Goal: Find specific page/section: Find specific page/section

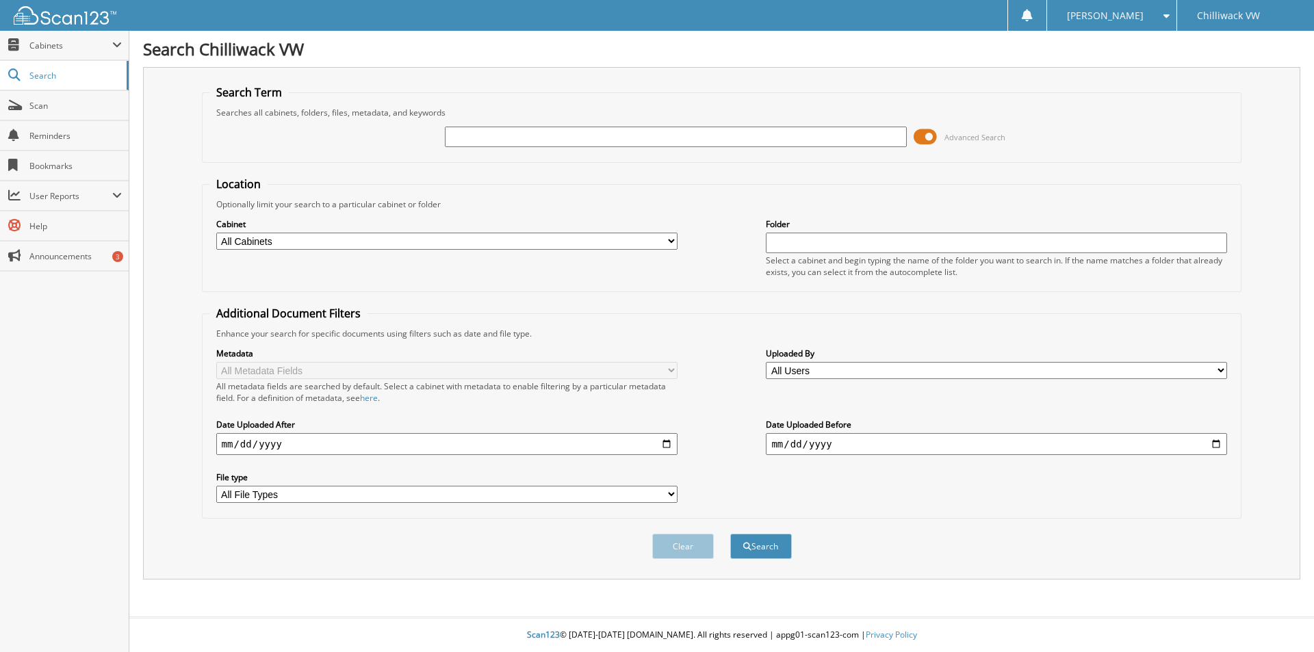
click at [504, 148] on div at bounding box center [675, 136] width 461 height 23
click at [500, 138] on input "text" at bounding box center [675, 137] width 461 height 21
type input "[PERSON_NAME]"
click at [782, 545] on button "Search" at bounding box center [761, 546] width 62 height 25
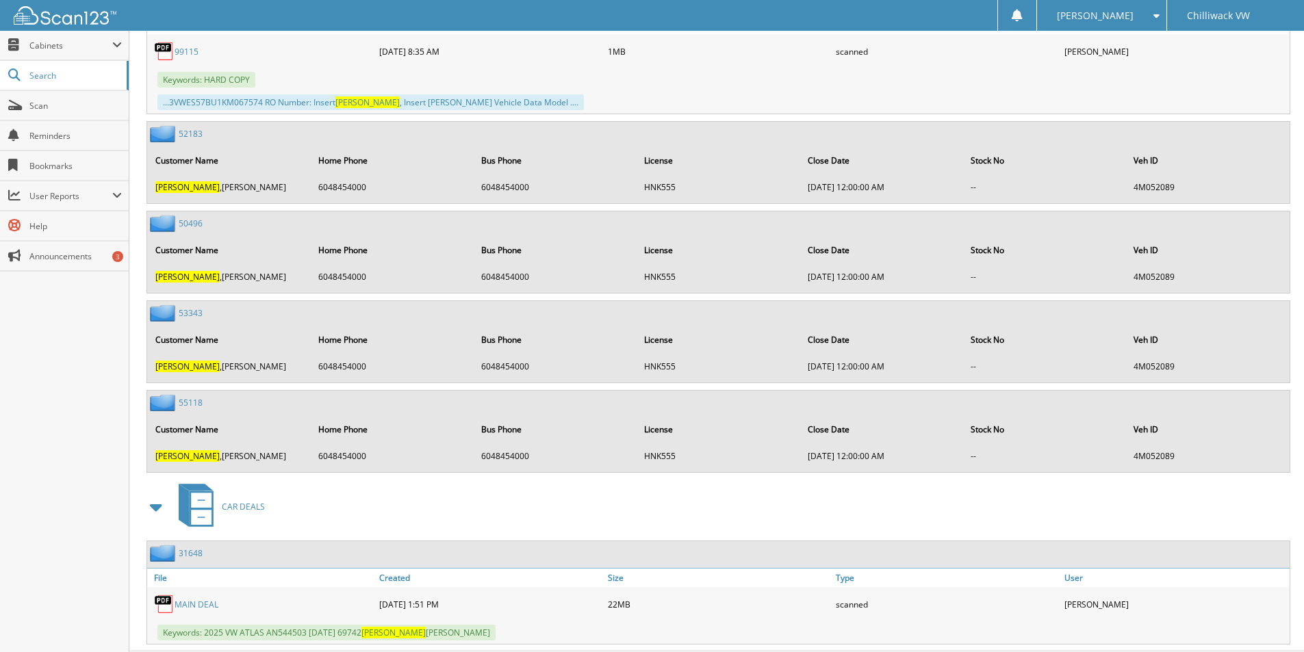
scroll to position [962, 0]
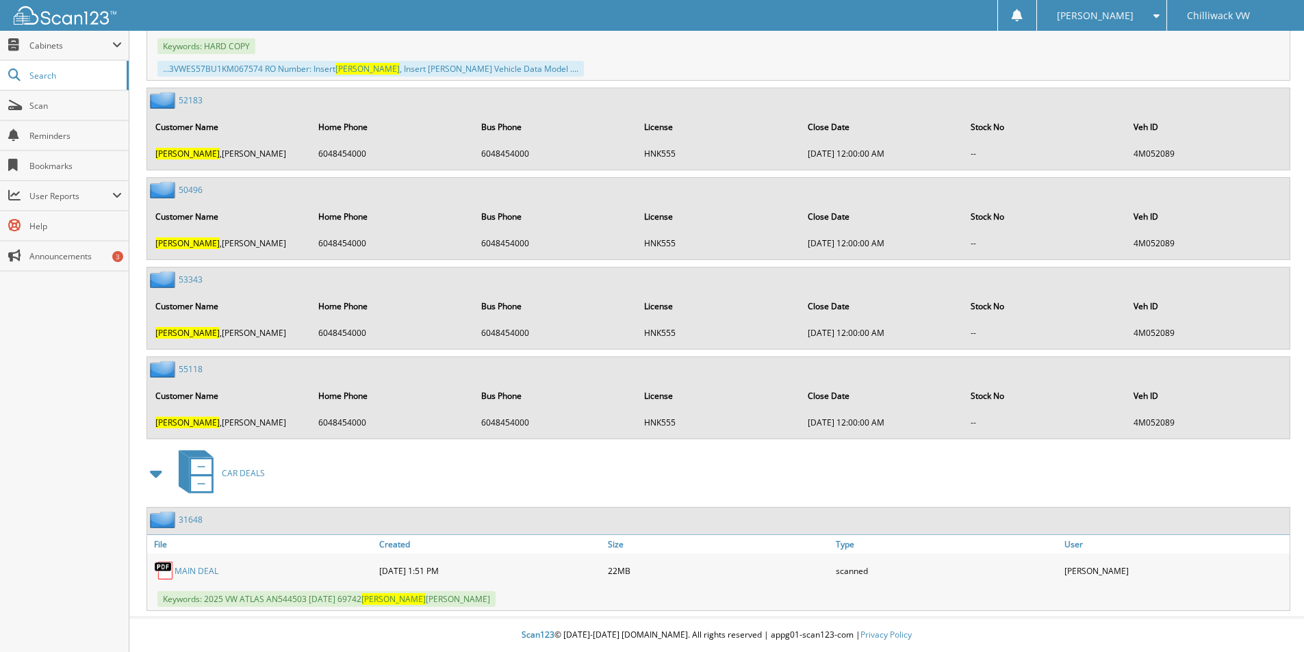
drag, startPoint x: 199, startPoint y: 566, endPoint x: 249, endPoint y: 565, distance: 50.0
click at [199, 566] on link "MAIN DEAL" at bounding box center [197, 571] width 44 height 12
